Goal: Information Seeking & Learning: Check status

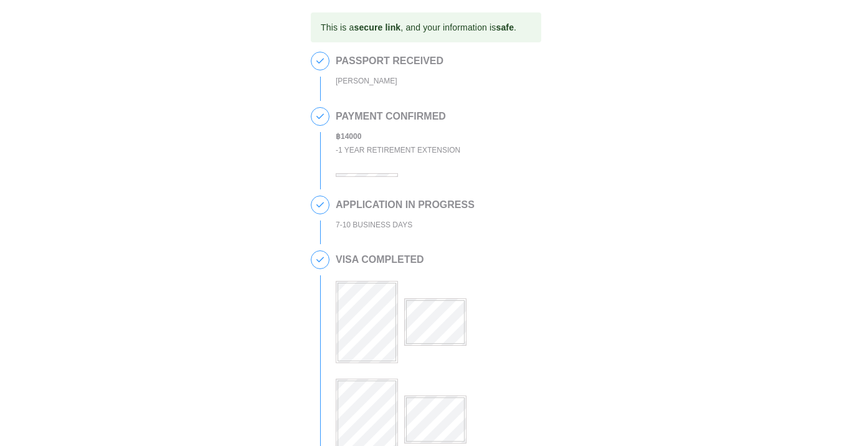
scroll to position [569, 0]
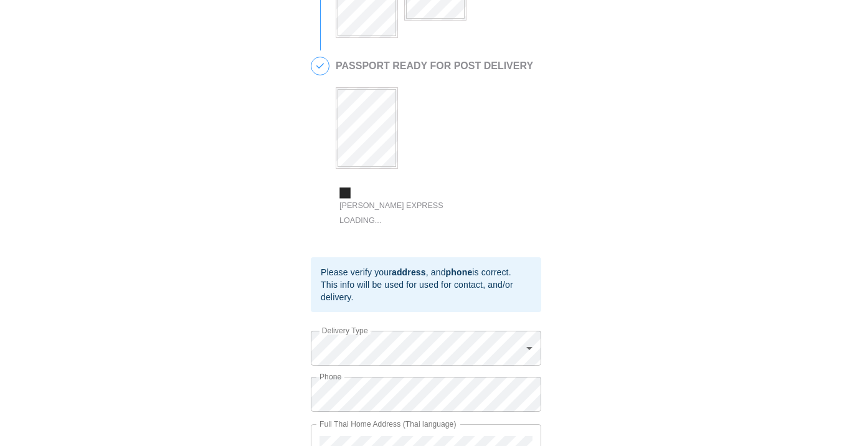
scroll to position [569, 0]
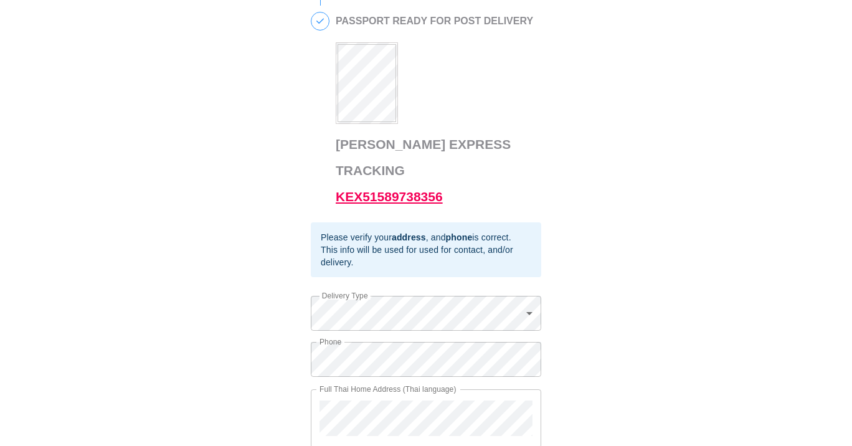
click at [392, 189] on link "KEX51589738356" at bounding box center [389, 196] width 107 height 14
